Goal: Find specific page/section: Find specific page/section

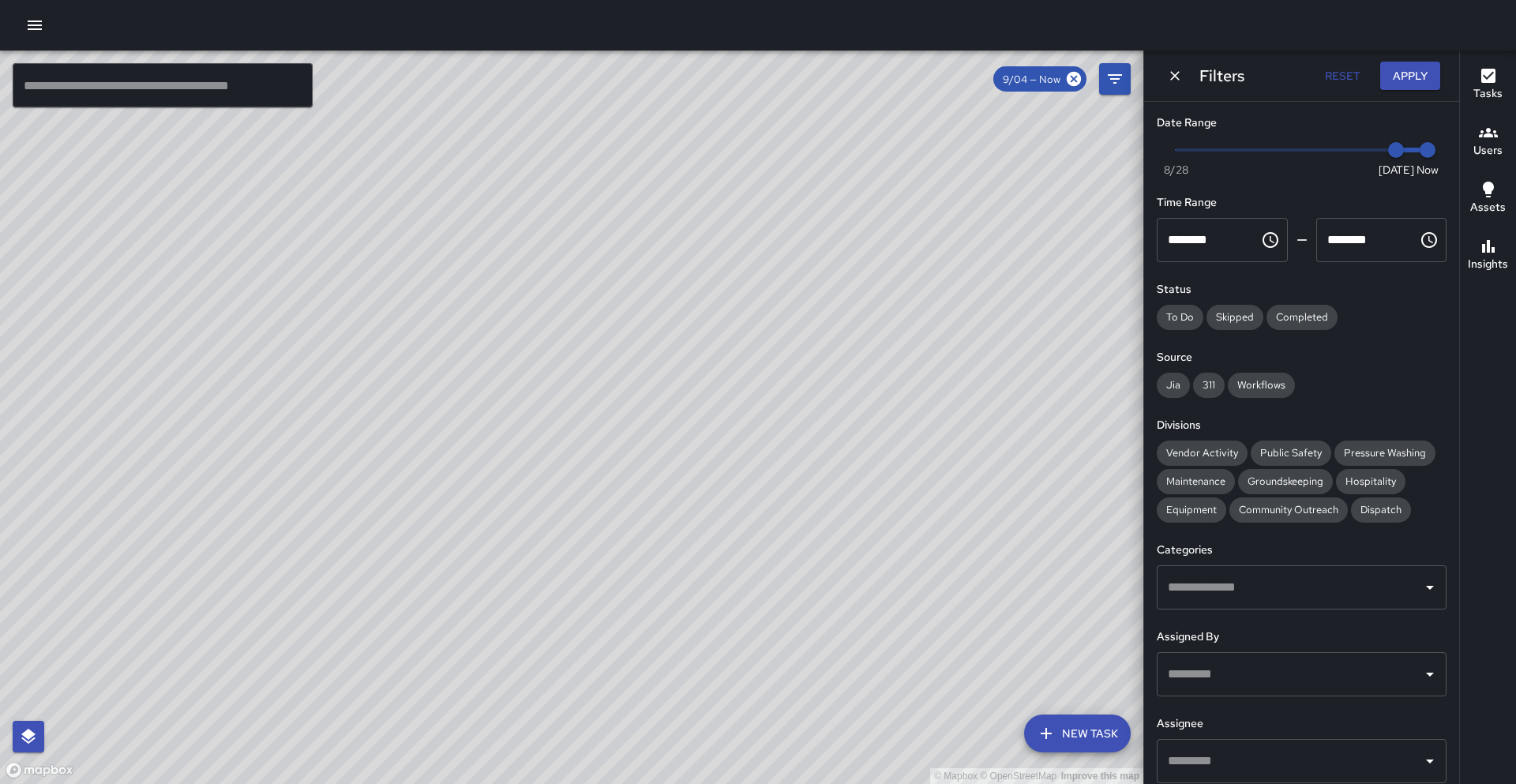
scroll to position [98, 0]
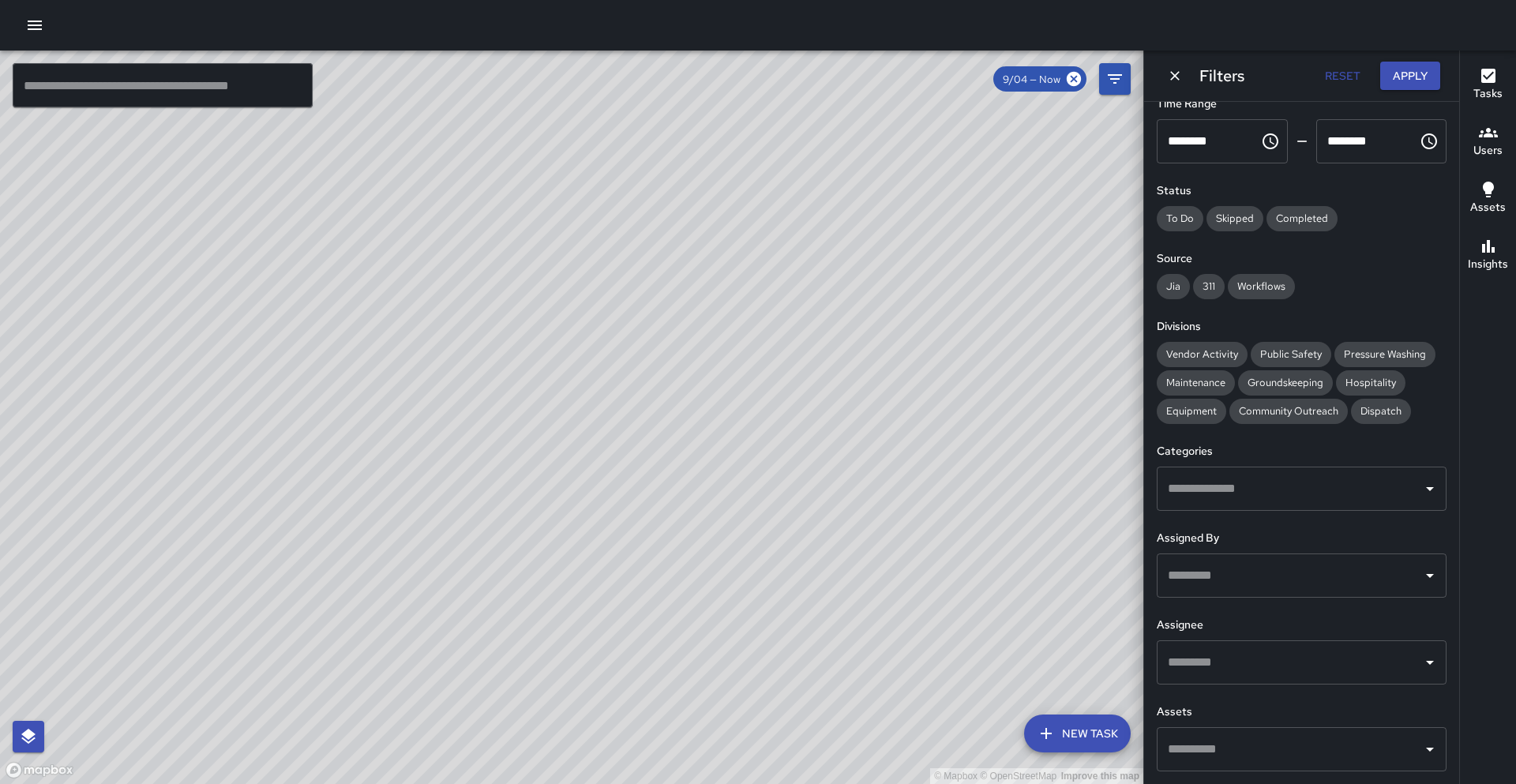
click at [345, 463] on div "© Mapbox © OpenStreetMap Improve this map M1 Mike 14 Supervisor Tasks 30 / 31 T…" at bounding box center [571, 417] width 1143 height 734
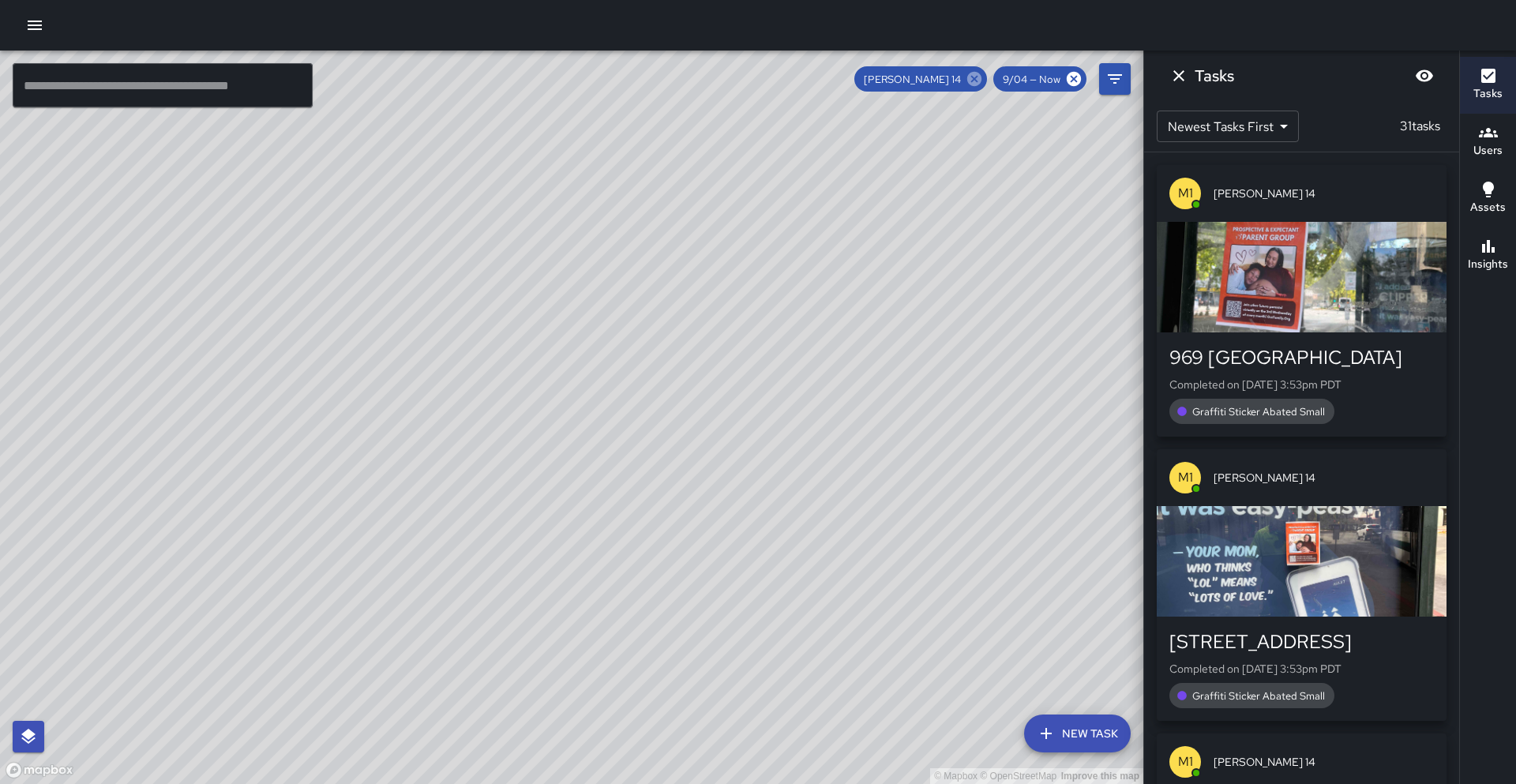
click at [974, 81] on icon at bounding box center [975, 79] width 18 height 18
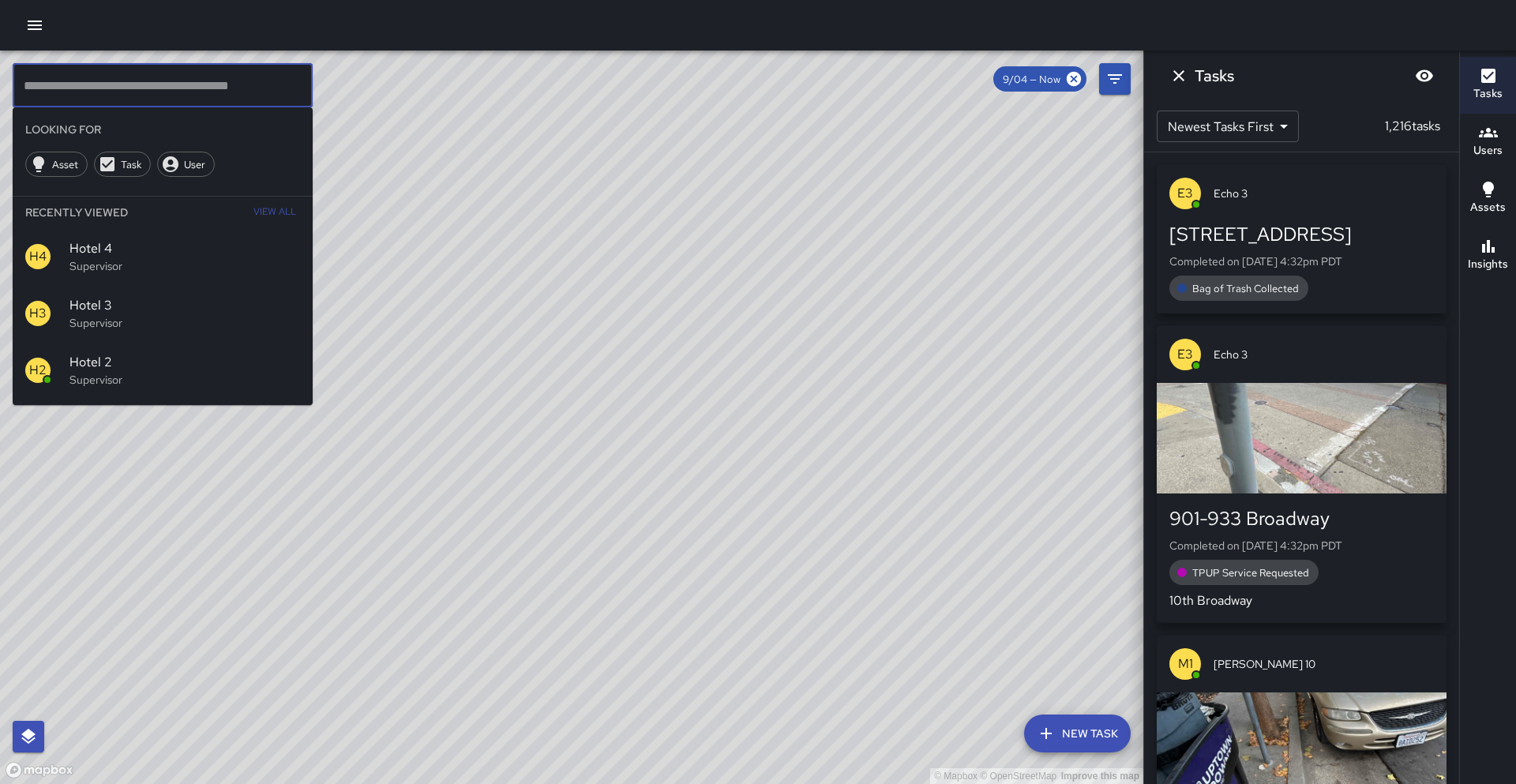
click at [212, 99] on input "text" at bounding box center [162, 85] width 300 height 44
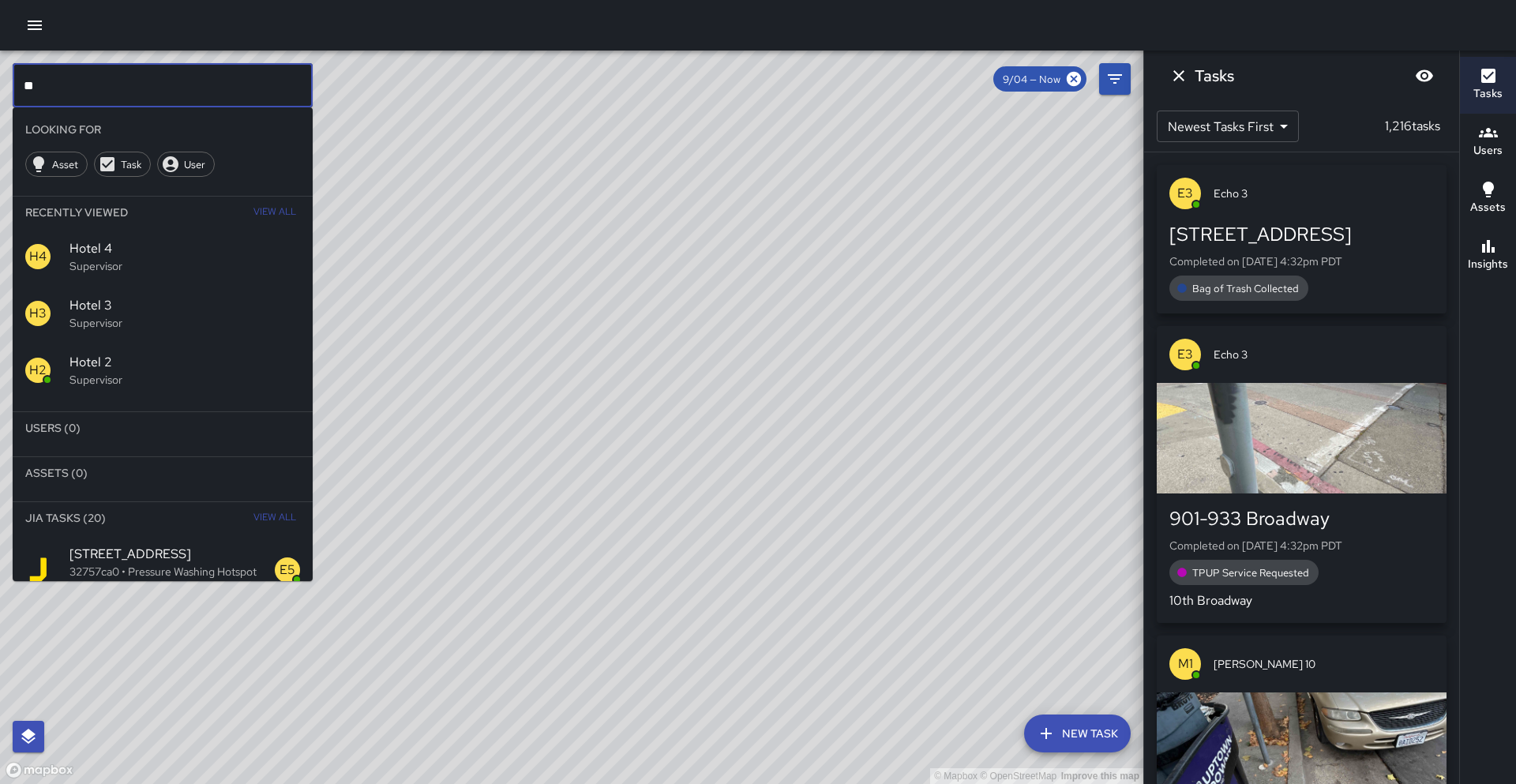
type input "*"
type input "********"
click at [307, 483] on div "S9 Sierra 9 Supervisor" at bounding box center [162, 472] width 300 height 57
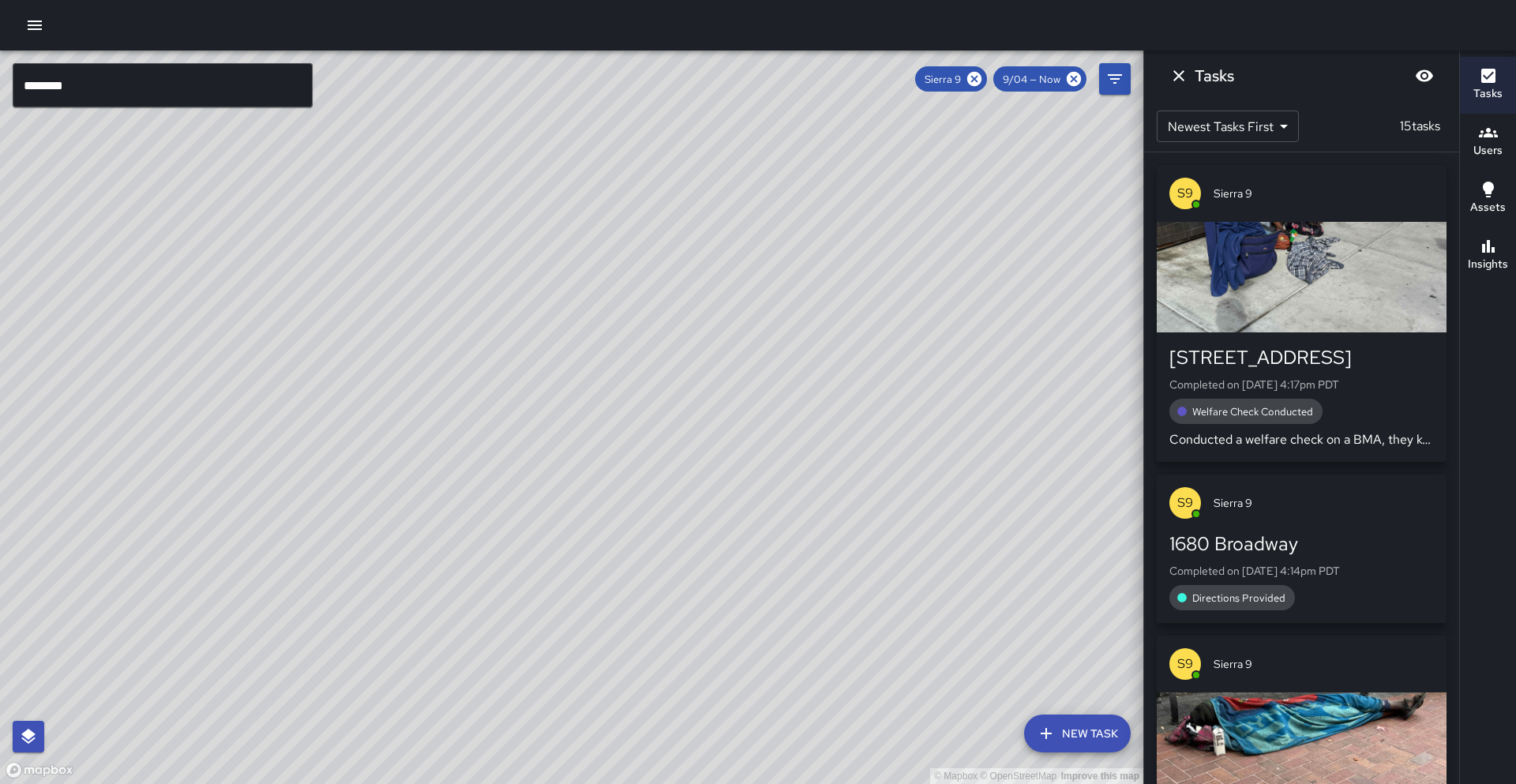
drag, startPoint x: 601, startPoint y: 285, endPoint x: 496, endPoint y: 441, distance: 188.0
click at [496, 441] on div "© Mapbox © OpenStreetMap Improve this map" at bounding box center [571, 417] width 1143 height 734
drag, startPoint x: 495, startPoint y: 602, endPoint x: 474, endPoint y: 648, distance: 50.6
click at [474, 648] on div "© Mapbox © OpenStreetMap Improve this map" at bounding box center [571, 417] width 1143 height 734
drag, startPoint x: 747, startPoint y: 362, endPoint x: 805, endPoint y: 225, distance: 148.8
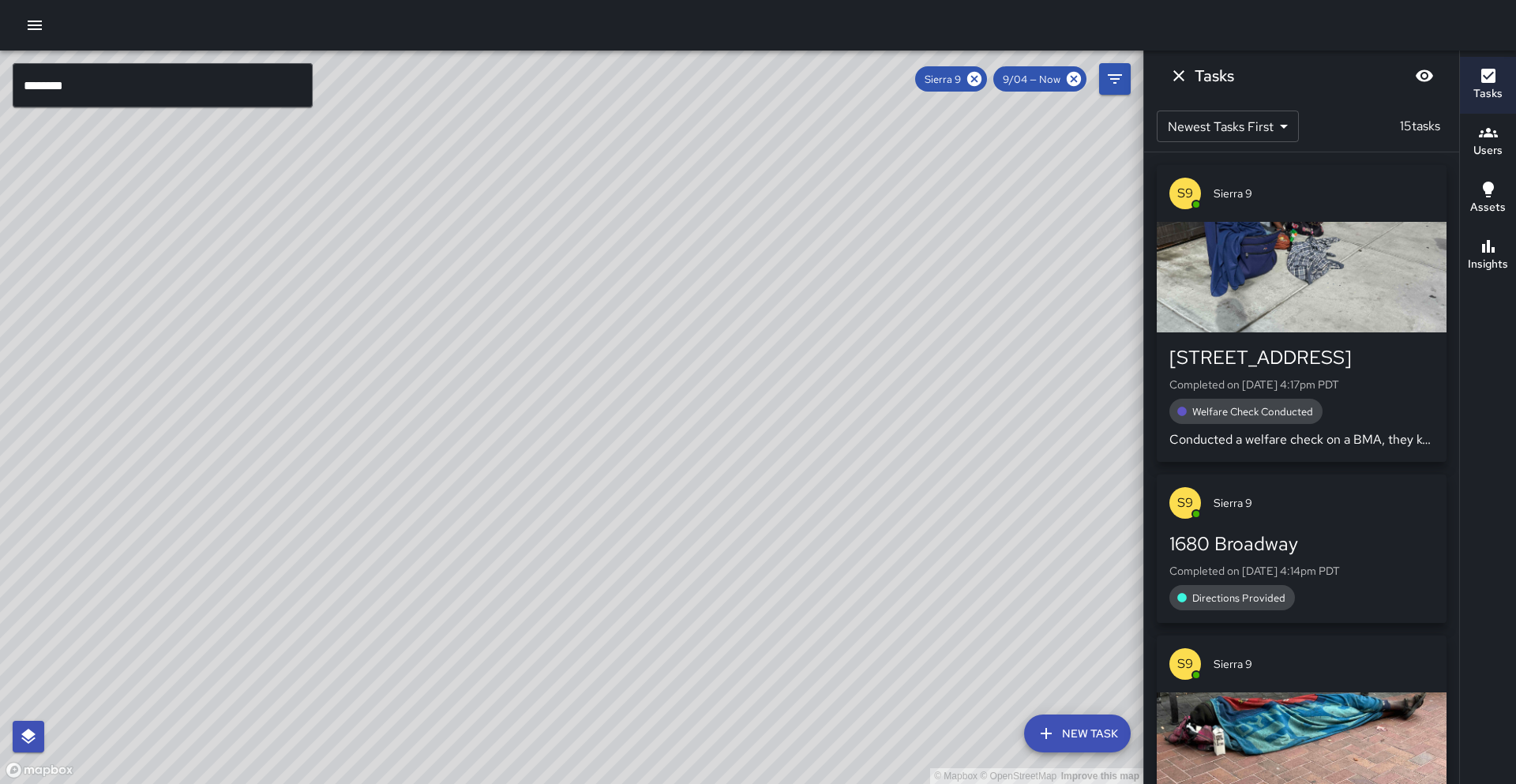
click at [794, 270] on div "© Mapbox © OpenStreetMap Improve this map" at bounding box center [571, 417] width 1143 height 734
click at [973, 83] on icon at bounding box center [974, 79] width 14 height 14
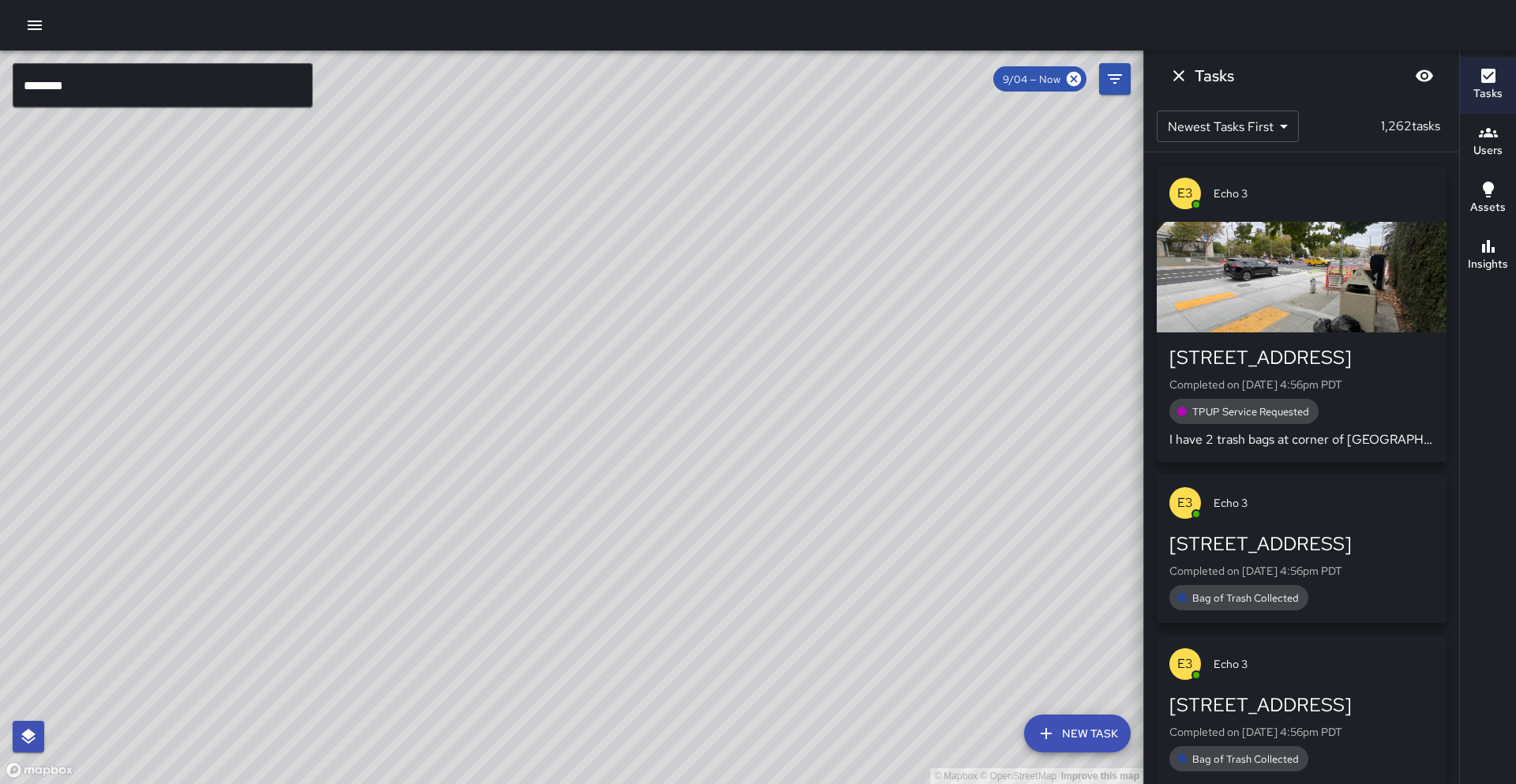
drag, startPoint x: 170, startPoint y: 62, endPoint x: 166, endPoint y: 76, distance: 14.6
click at [170, 61] on div "© Mapbox © OpenStreetMap Improve this map" at bounding box center [571, 417] width 1143 height 734
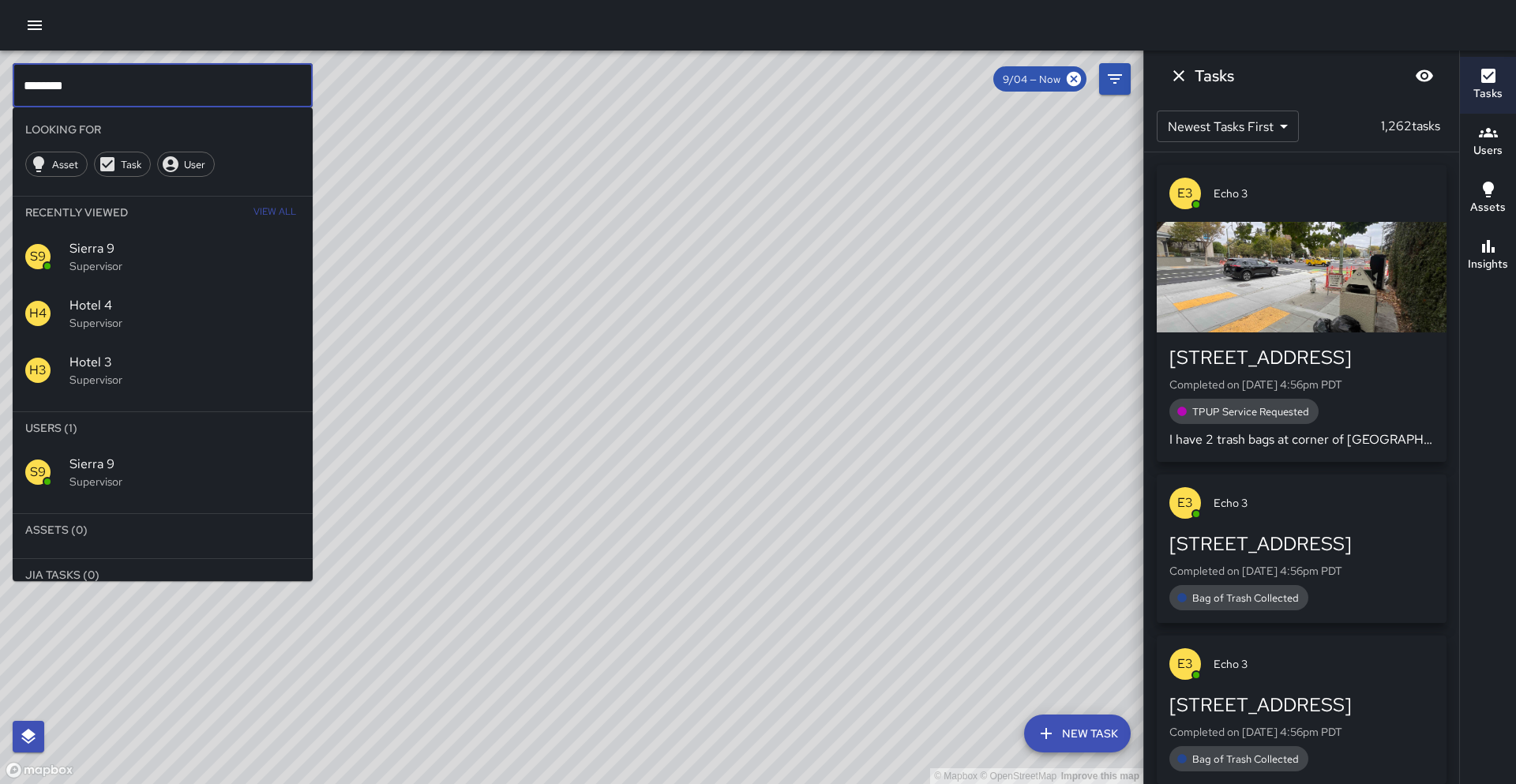
click at [166, 84] on input "********" at bounding box center [162, 85] width 300 height 44
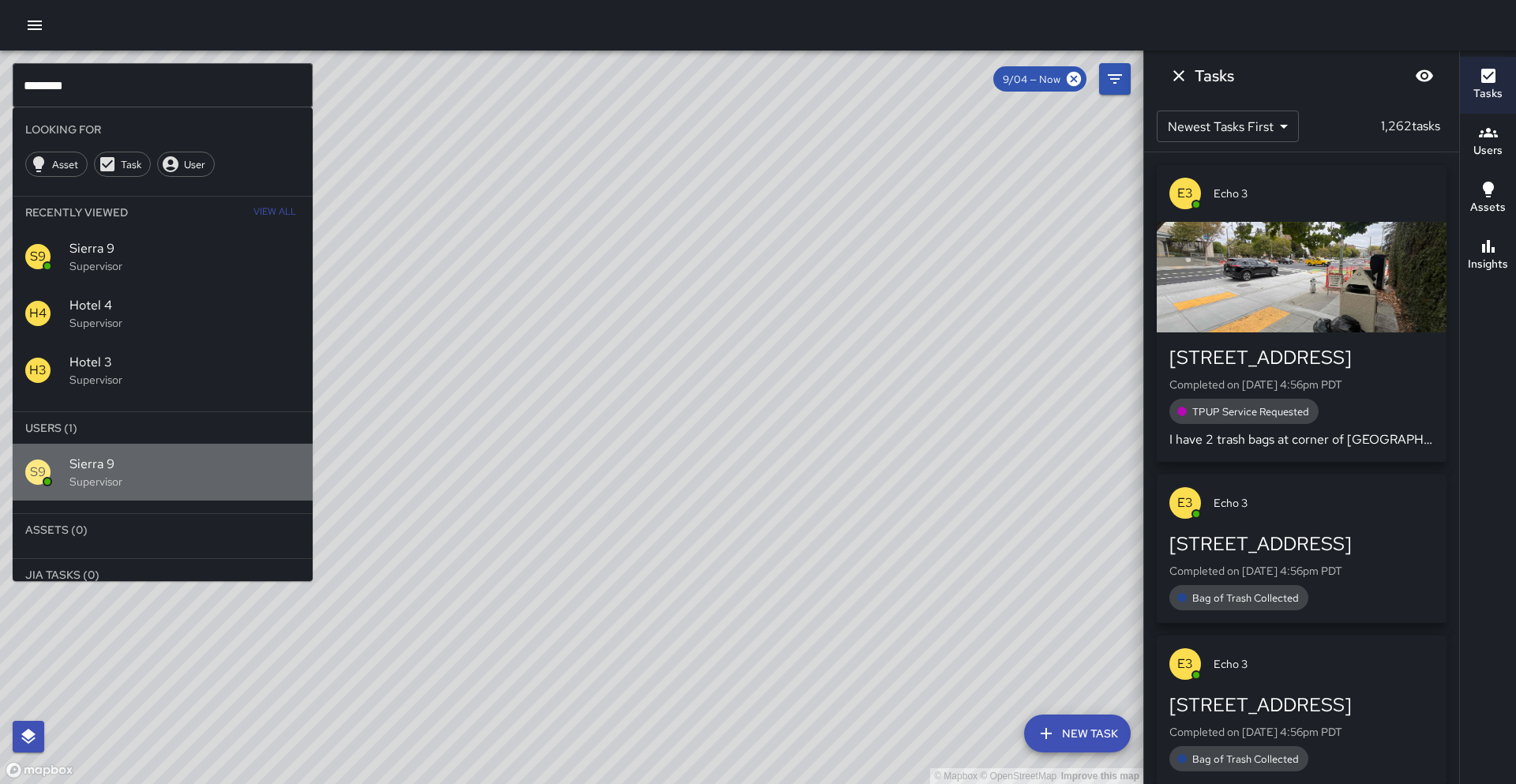
click at [85, 483] on p "Supervisor" at bounding box center [184, 482] width 230 height 16
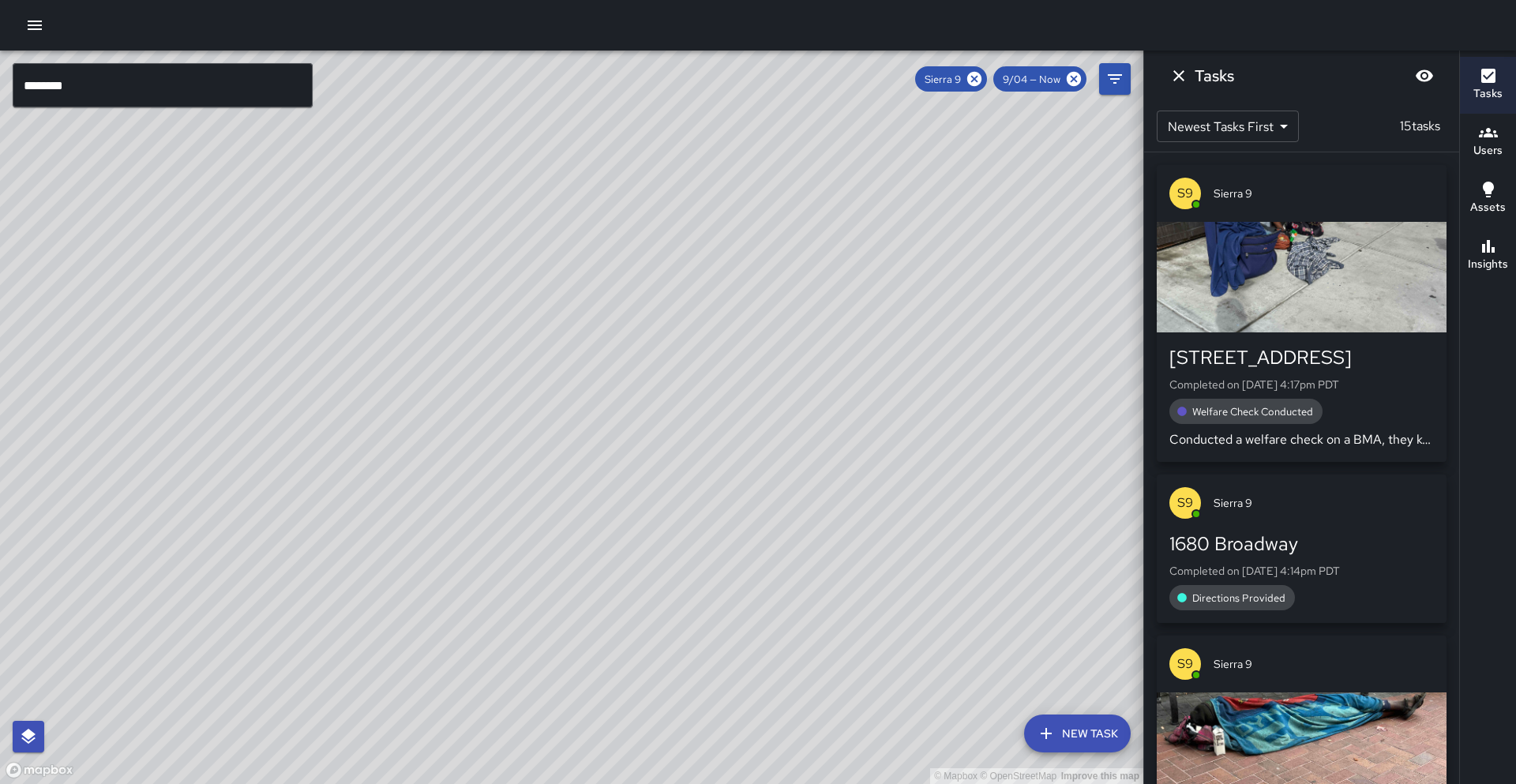
drag, startPoint x: 920, startPoint y: 373, endPoint x: 884, endPoint y: 438, distance: 74.3
click at [884, 438] on div "© Mapbox © OpenStreetMap Improve this map" at bounding box center [571, 417] width 1143 height 734
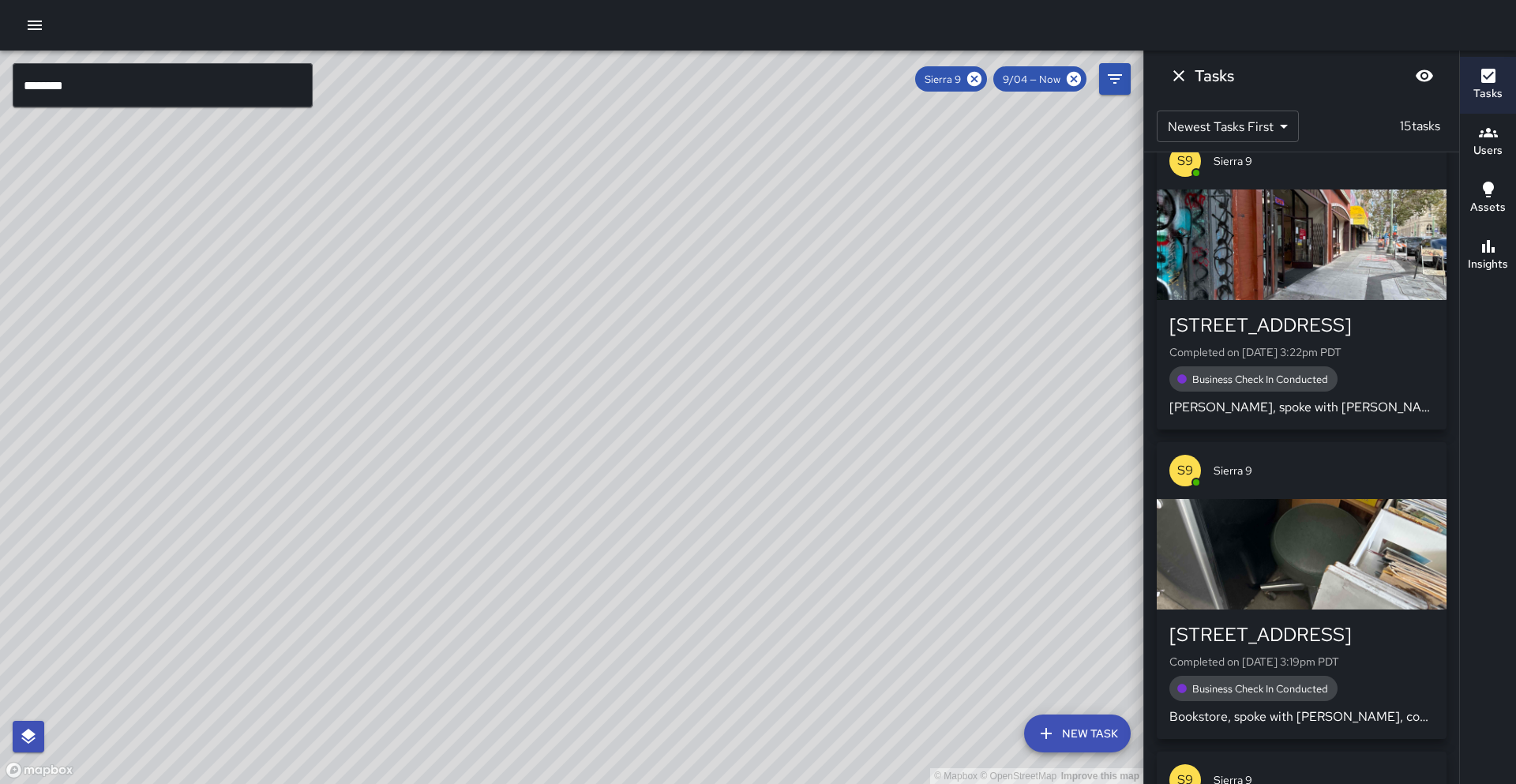
scroll to position [1767, 0]
click at [727, 280] on div "© Mapbox © OpenStreetMap Improve this map S9 Sierra 9 1999 Harrison Street Comp…" at bounding box center [571, 417] width 1143 height 734
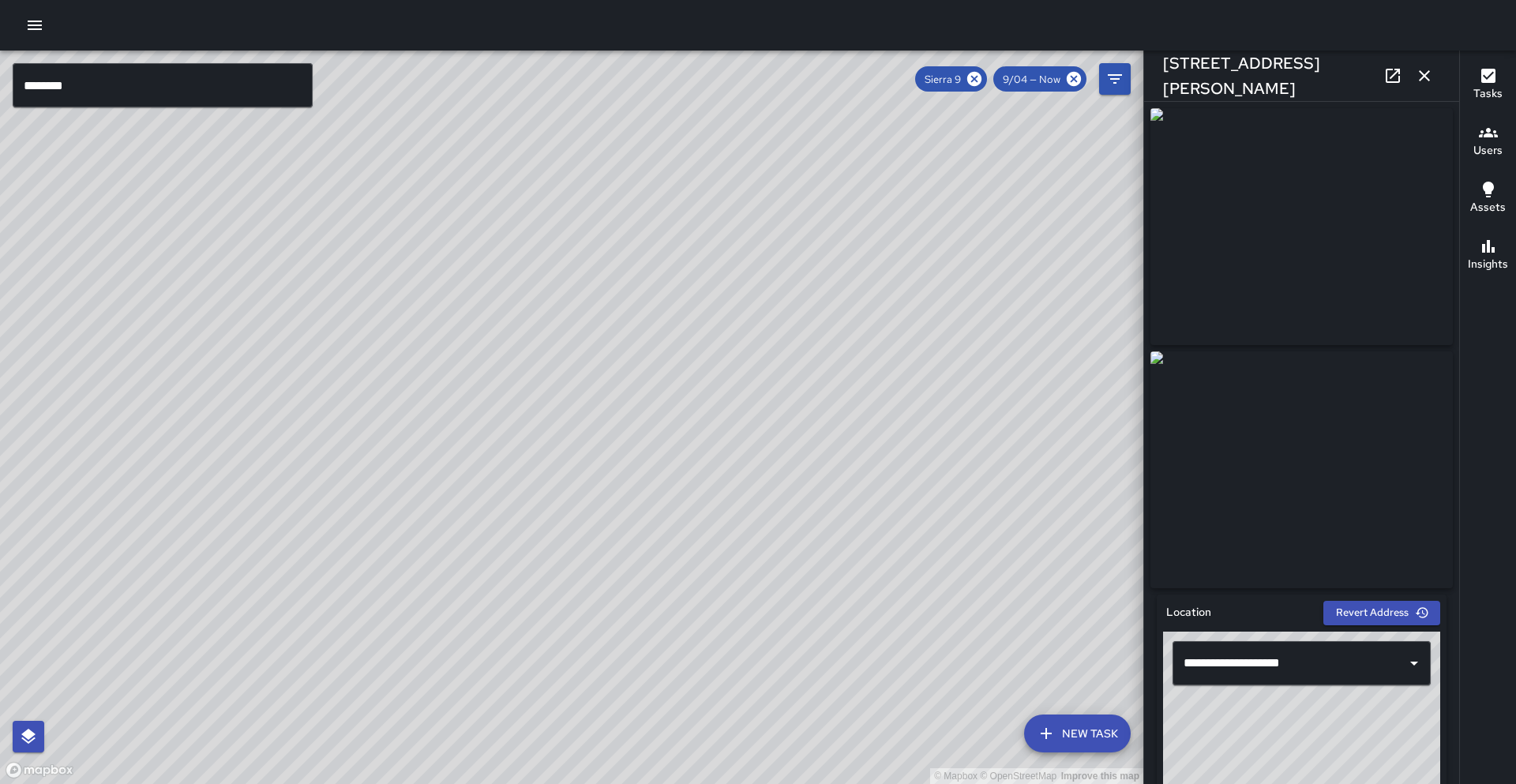
click at [1388, 70] on icon at bounding box center [1392, 75] width 19 height 19
